Goal: Task Accomplishment & Management: Use online tool/utility

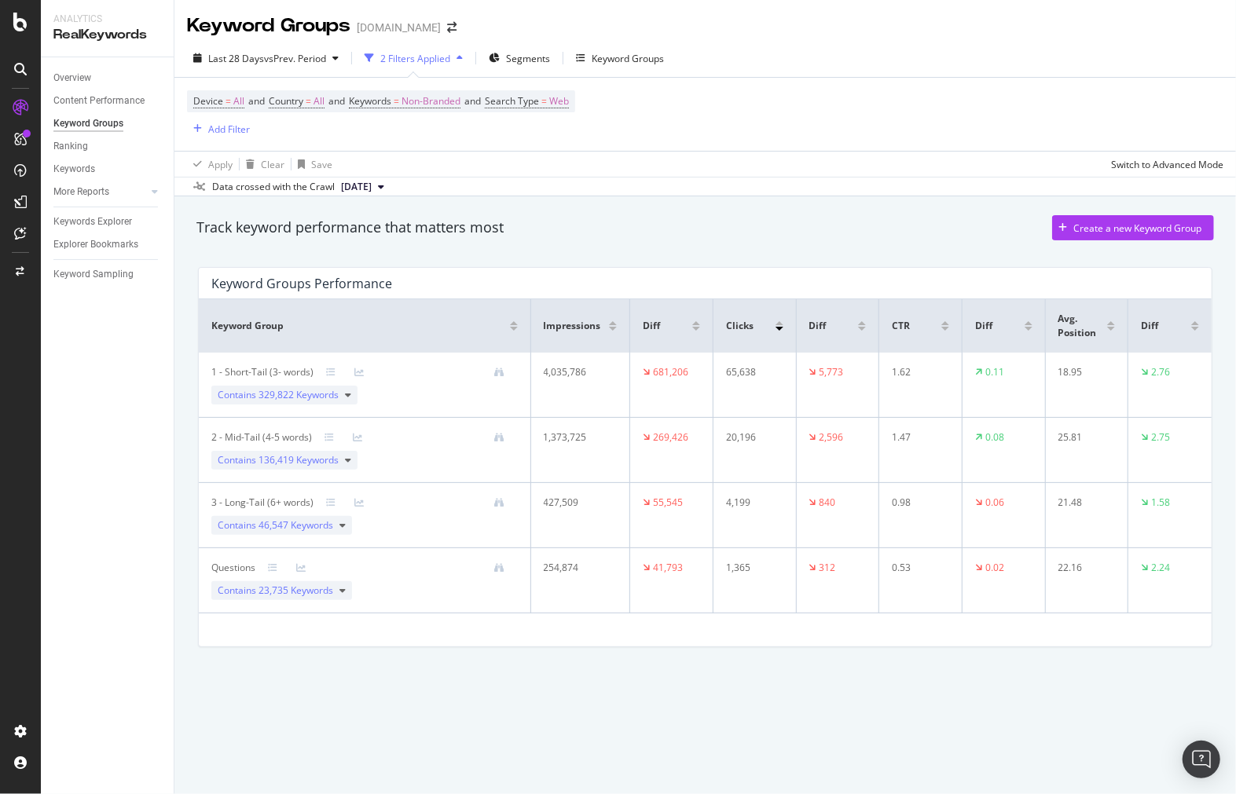
click at [1226, 177] on div "Data crossed with the Crawl [DATE]" at bounding box center [705, 186] width 1062 height 19
click at [1197, 215] on div "Track keyword performance that matters most Create a new Keyword Group" at bounding box center [705, 230] width 1033 height 47
click at [1181, 233] on div "Create a new Keyword Group" at bounding box center [1137, 228] width 128 height 13
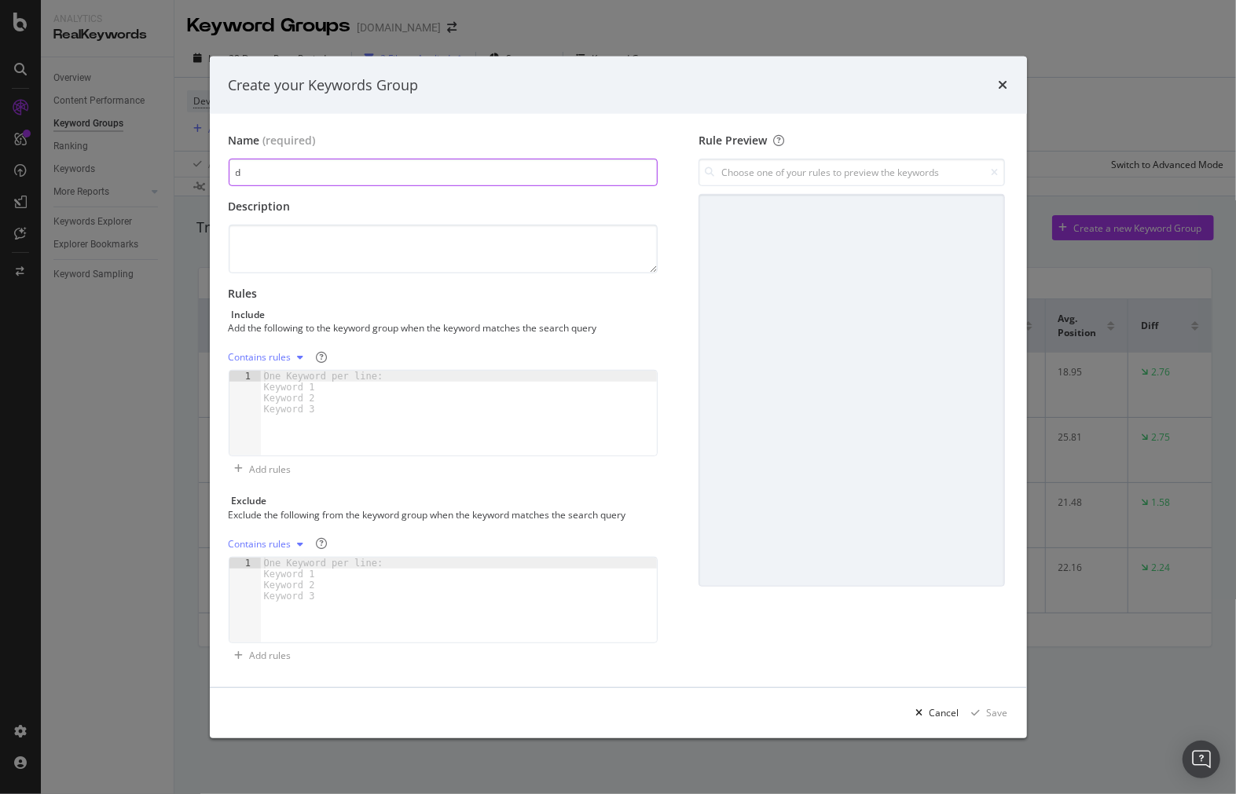
click at [624, 183] on input "d" at bounding box center [444, 173] width 430 height 28
type input "d"
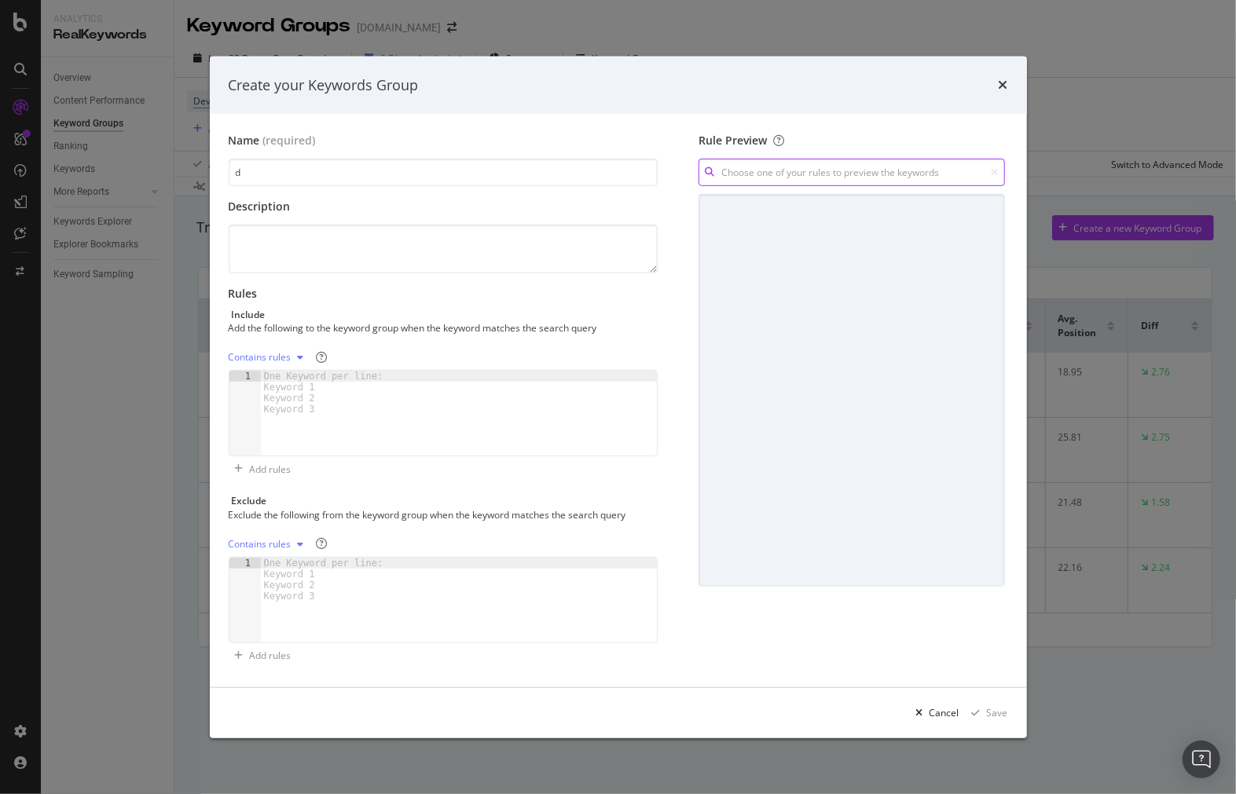
click at [783, 168] on input "modal" at bounding box center [852, 173] width 306 height 28
click at [969, 173] on input "modal" at bounding box center [852, 173] width 306 height 28
click at [842, 236] on div "modal" at bounding box center [852, 390] width 306 height 393
click at [350, 595] on div "One Keyword per line: Keyword 1 Keyword 2 Keyword 3" at bounding box center [326, 580] width 131 height 44
click at [473, 587] on div "f" at bounding box center [459, 611] width 397 height 107
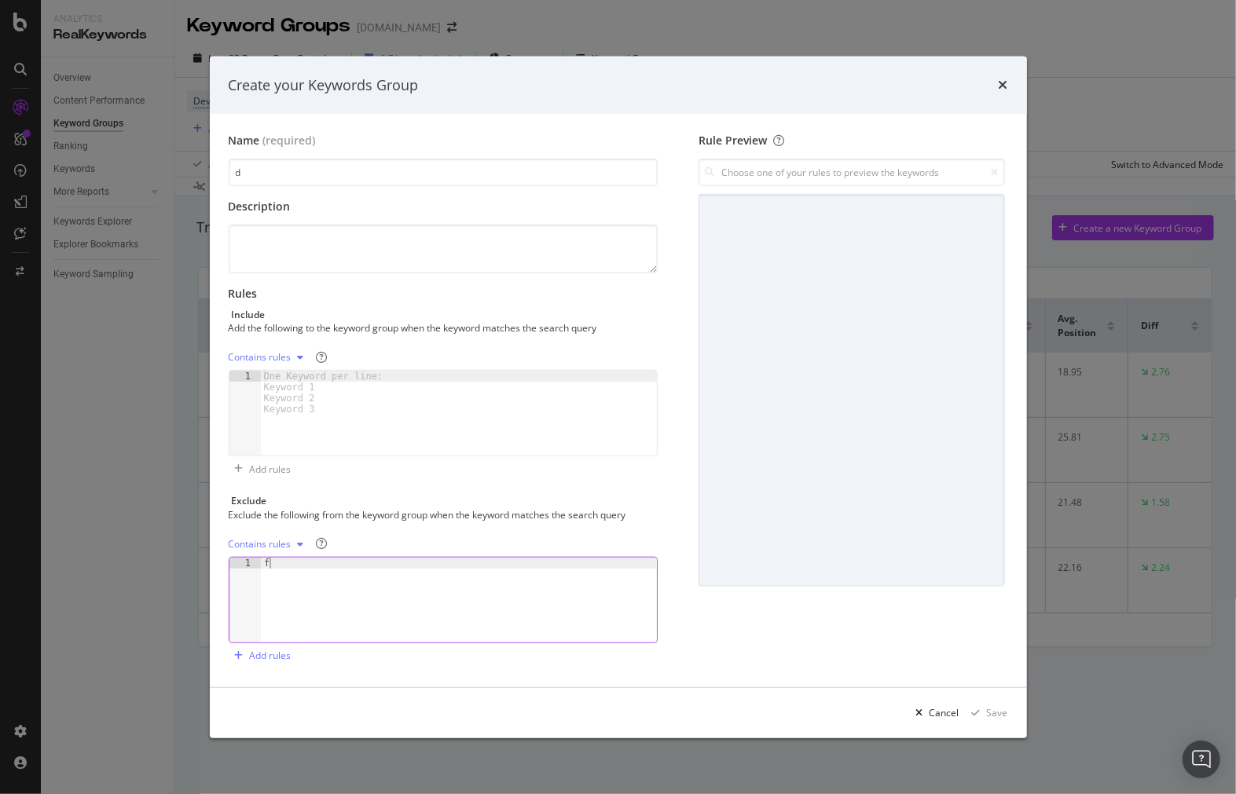
click at [473, 586] on div "f" at bounding box center [459, 611] width 397 height 107
type textarea "f"
click at [462, 585] on div "f" at bounding box center [459, 600] width 397 height 85
click at [273, 543] on div "Contains rules" at bounding box center [260, 544] width 63 height 9
click at [367, 545] on div "Contains rules" at bounding box center [444, 544] width 430 height 25
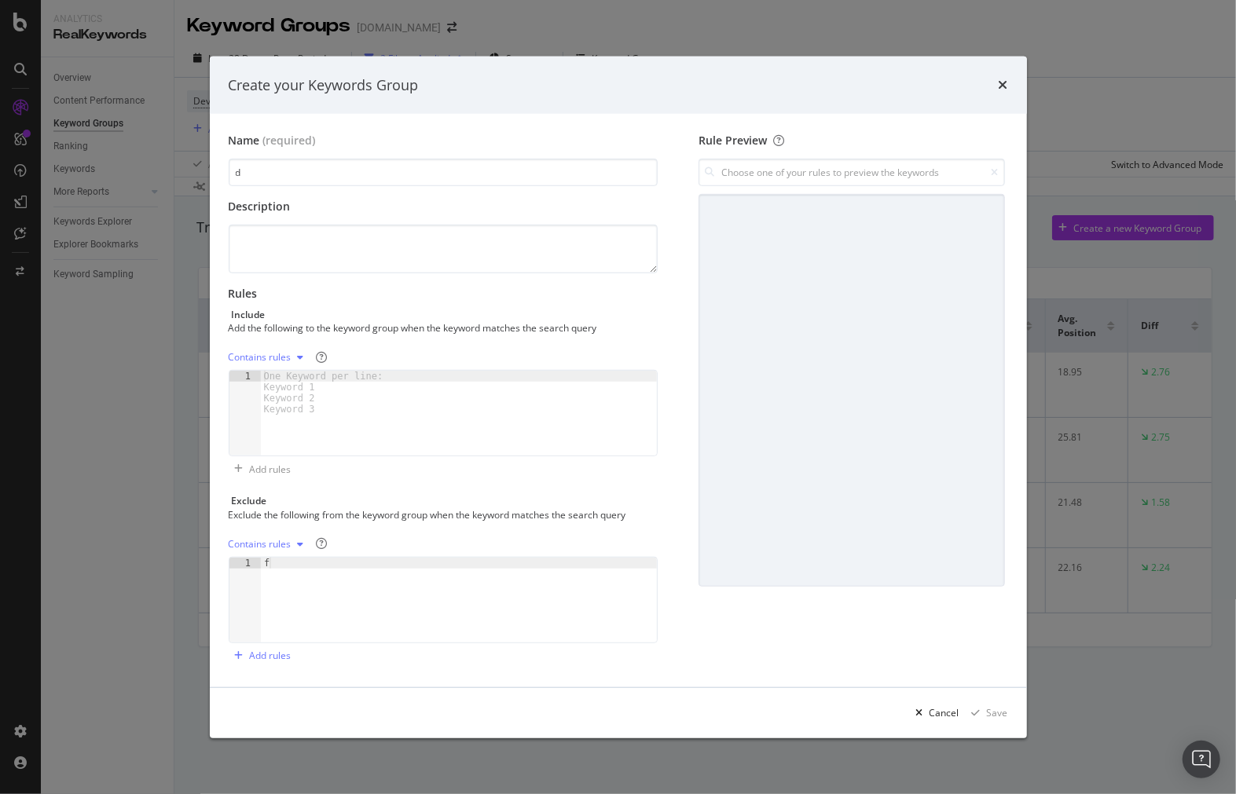
click at [1008, 86] on div "Create your Keywords Group" at bounding box center [618, 85] width 817 height 58
click at [999, 84] on icon "times" at bounding box center [1003, 85] width 9 height 13
